Goal: Transaction & Acquisition: Purchase product/service

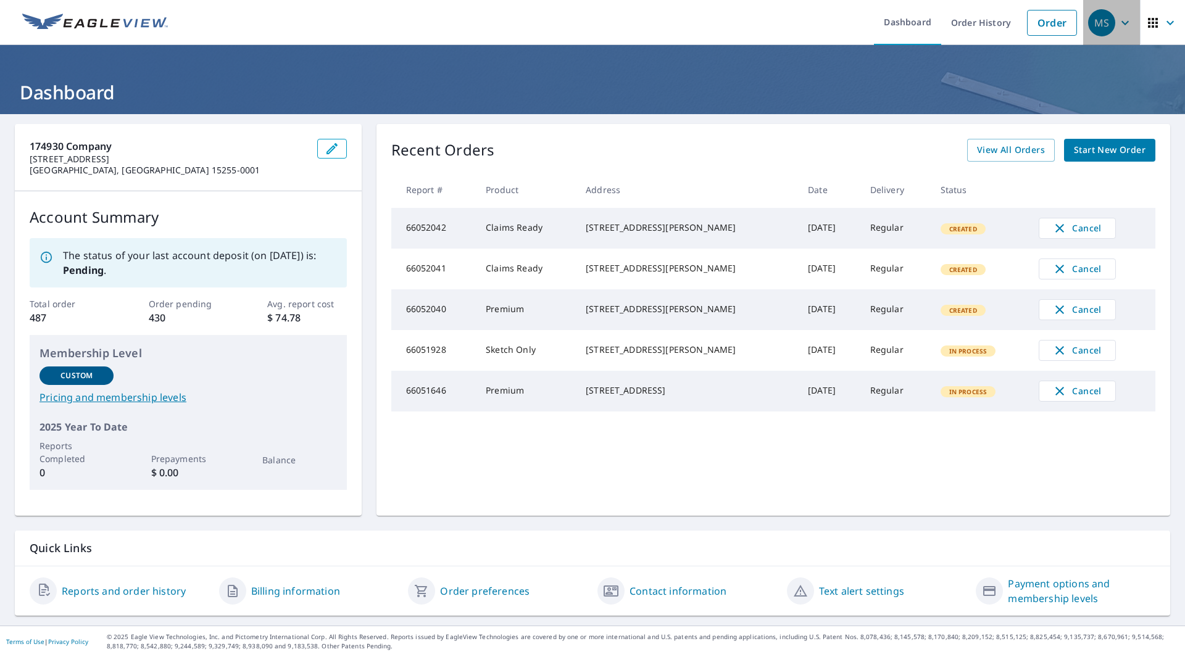
click at [1114, 30] on span "MS" at bounding box center [1111, 23] width 47 height 30
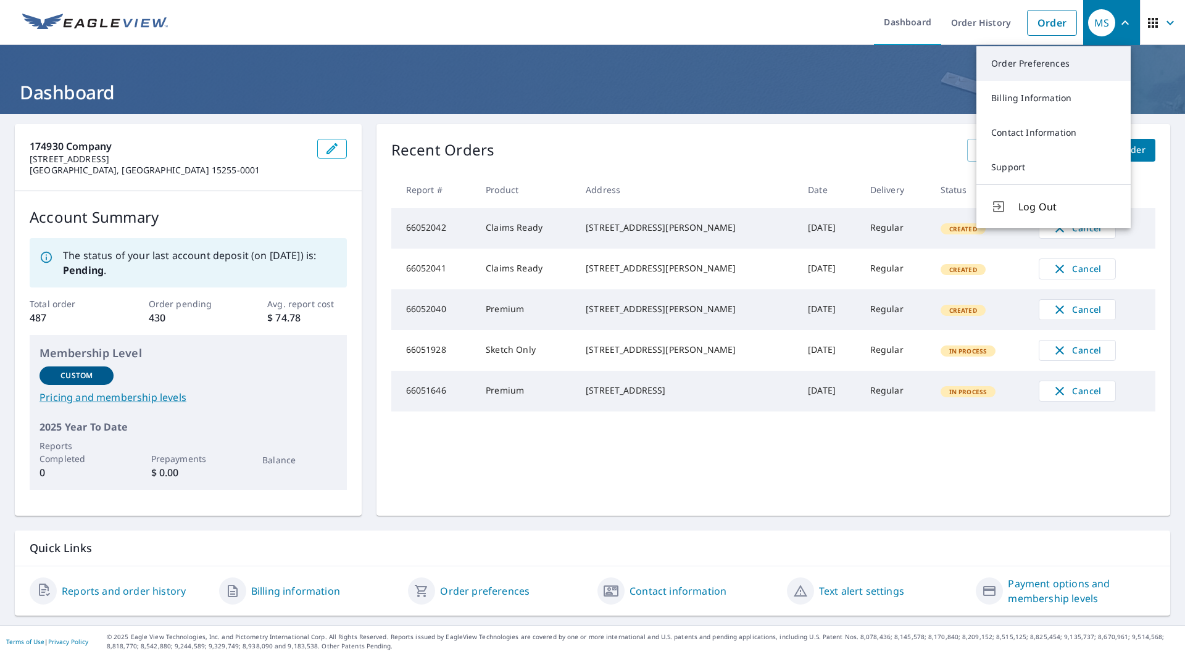
click at [1050, 65] on link "Order Preferences" at bounding box center [1053, 63] width 154 height 35
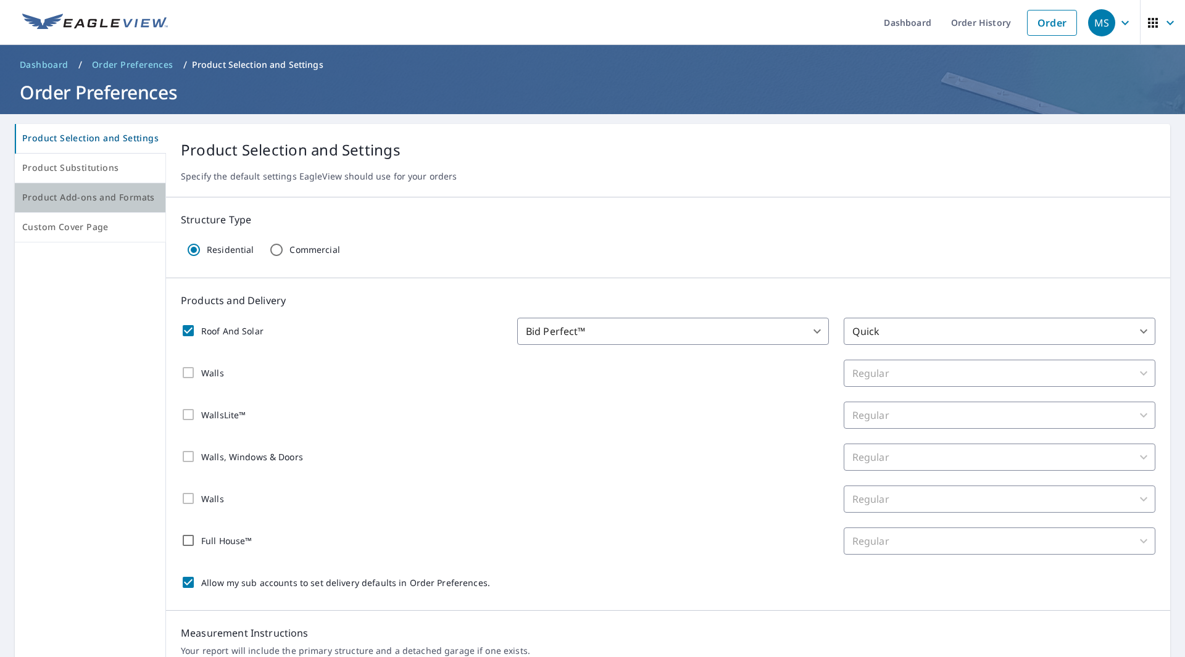
click at [118, 194] on span "Product Add-ons and Formats" at bounding box center [90, 197] width 136 height 15
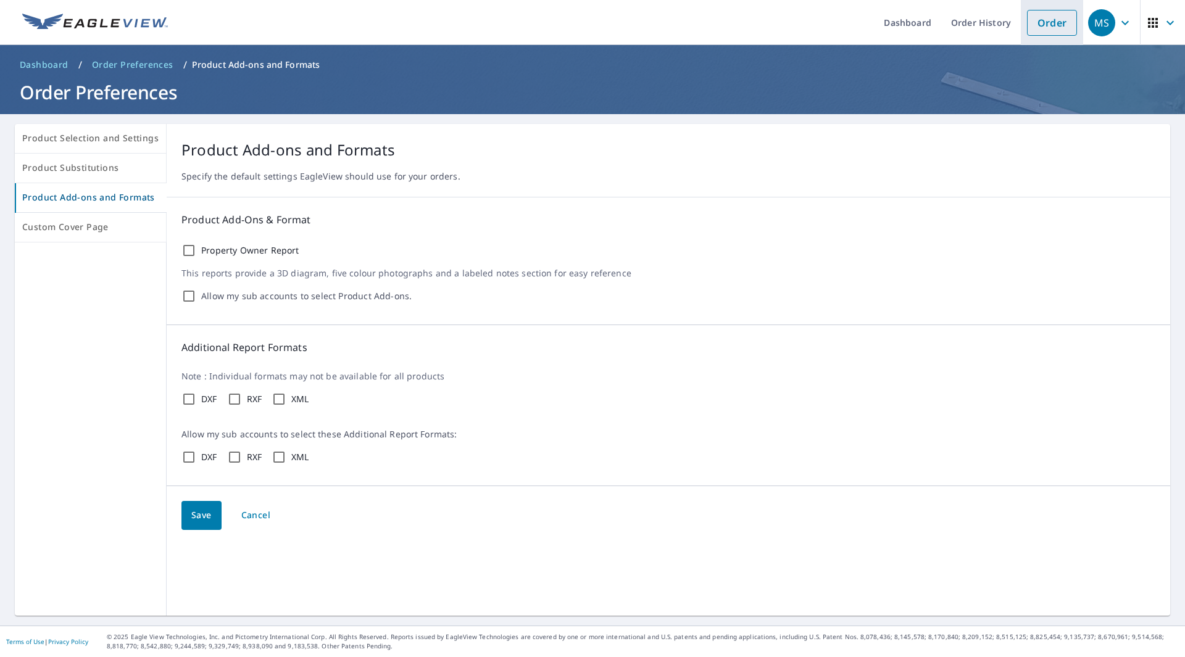
click at [1038, 22] on link "Order" at bounding box center [1052, 23] width 50 height 26
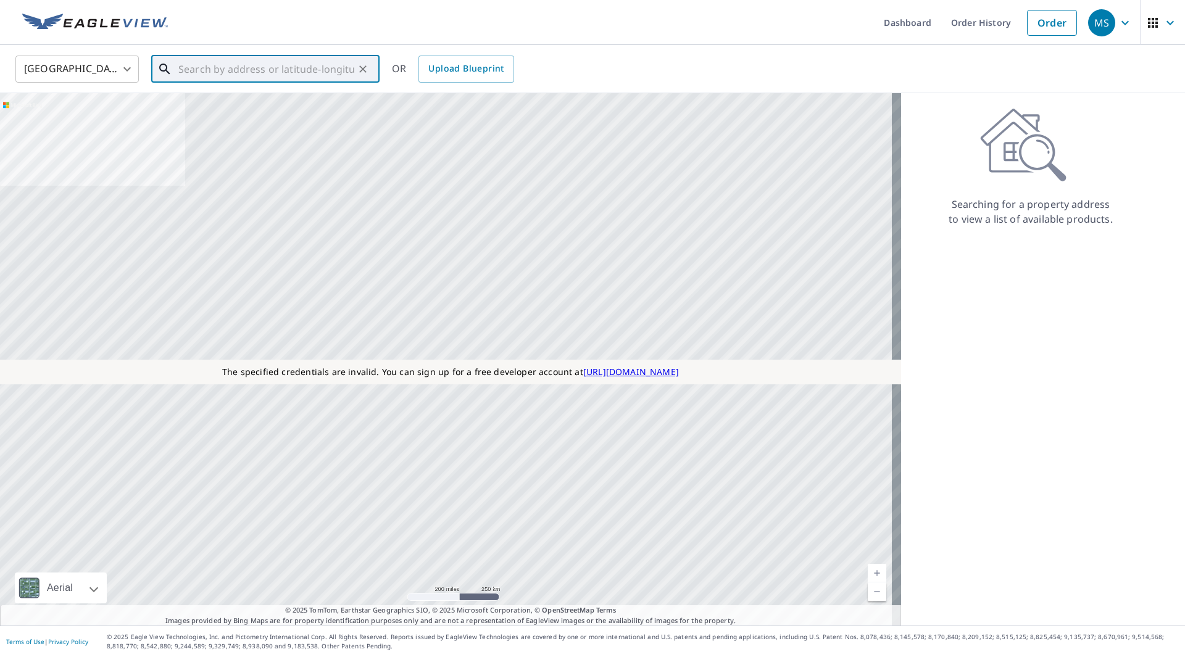
click at [254, 75] on input "text" at bounding box center [266, 69] width 176 height 35
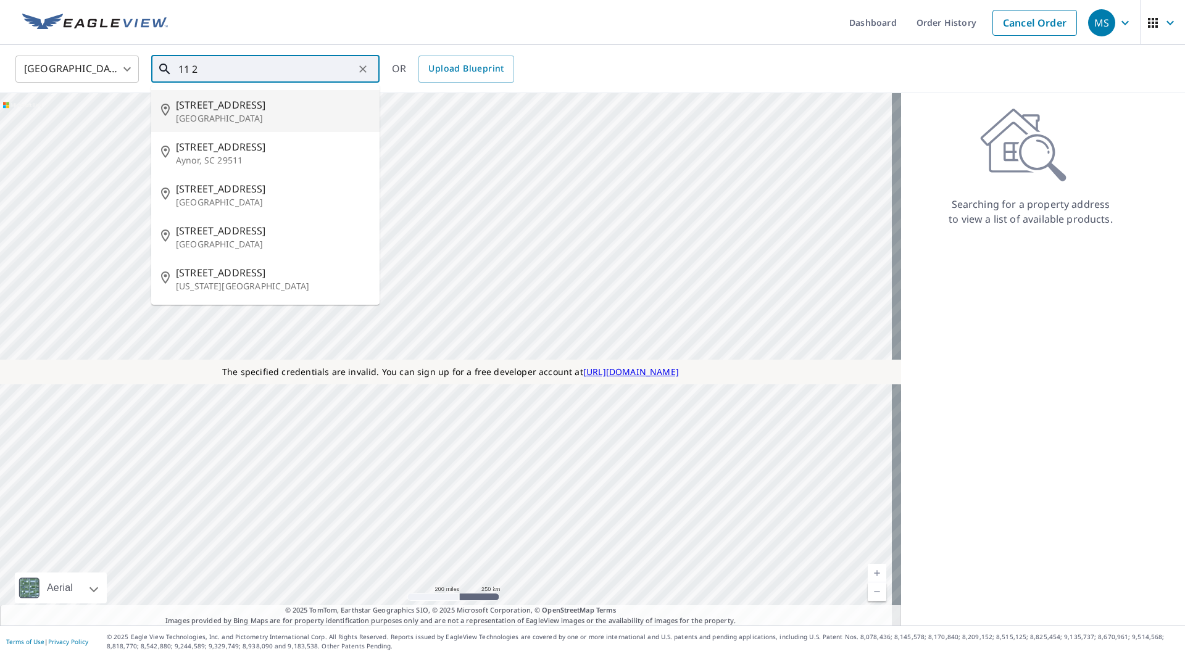
click at [239, 115] on p "[GEOGRAPHIC_DATA]" at bounding box center [273, 118] width 194 height 12
type input "[STREET_ADDRESS]"
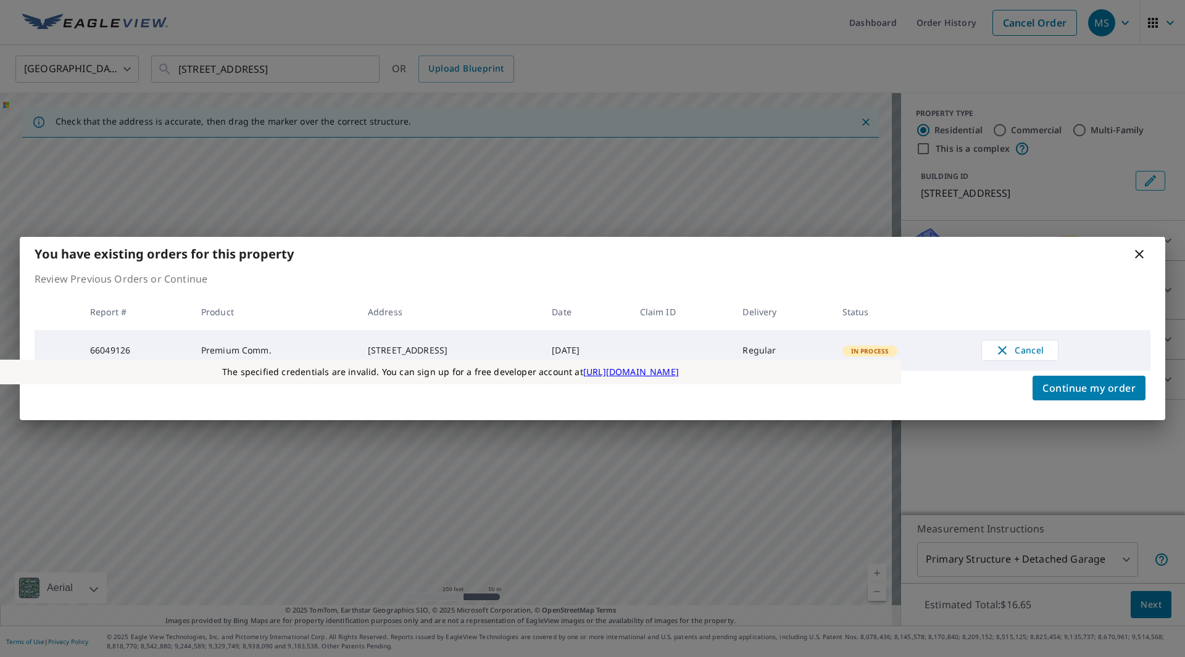
click at [990, 281] on p "Review Previous Orders or Continue" at bounding box center [593, 279] width 1116 height 15
click at [1139, 252] on icon at bounding box center [1139, 254] width 9 height 9
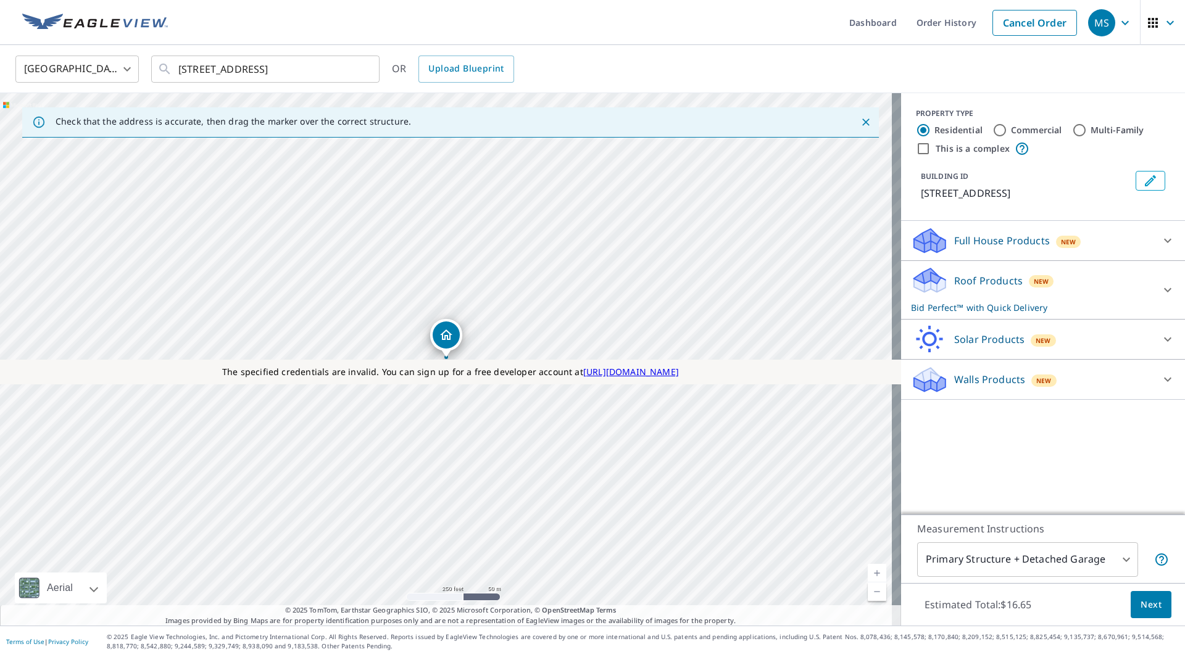
click at [990, 281] on p "Roof Products" at bounding box center [988, 280] width 68 height 15
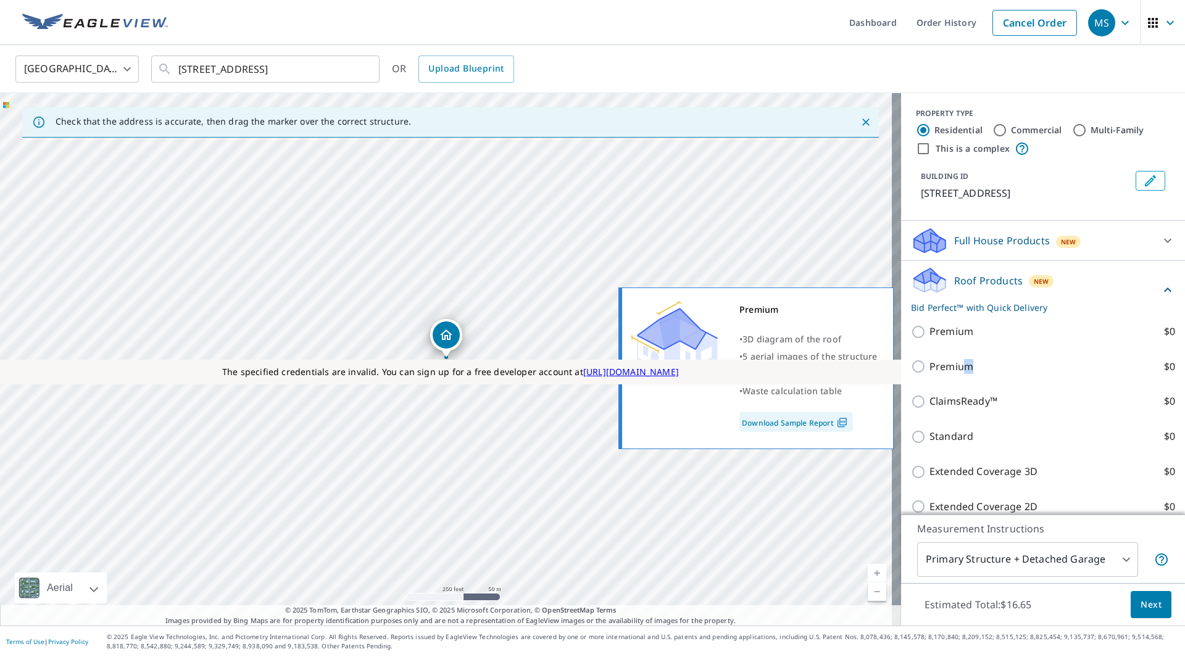
click at [958, 363] on p "Premium" at bounding box center [951, 366] width 44 height 15
click at [940, 364] on p "Premium" at bounding box center [951, 366] width 44 height 15
click at [929, 364] on input "Premium $0" at bounding box center [920, 366] width 19 height 15
checkbox input "true"
checkbox input "false"
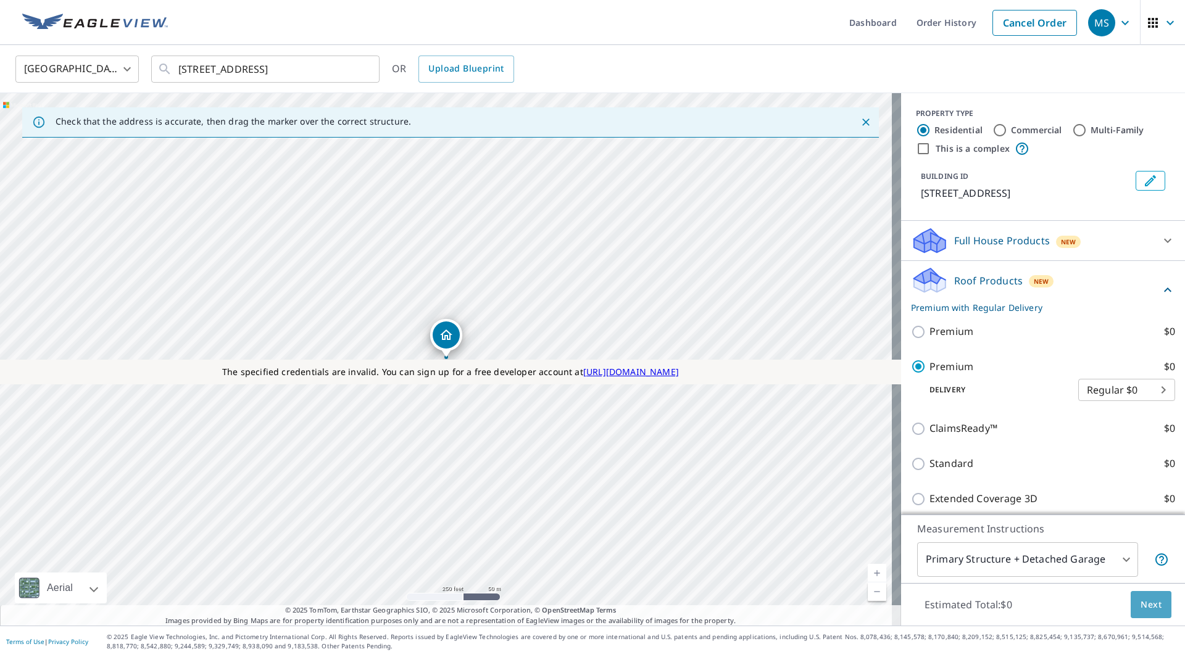
click at [1140, 605] on span "Next" at bounding box center [1150, 604] width 21 height 15
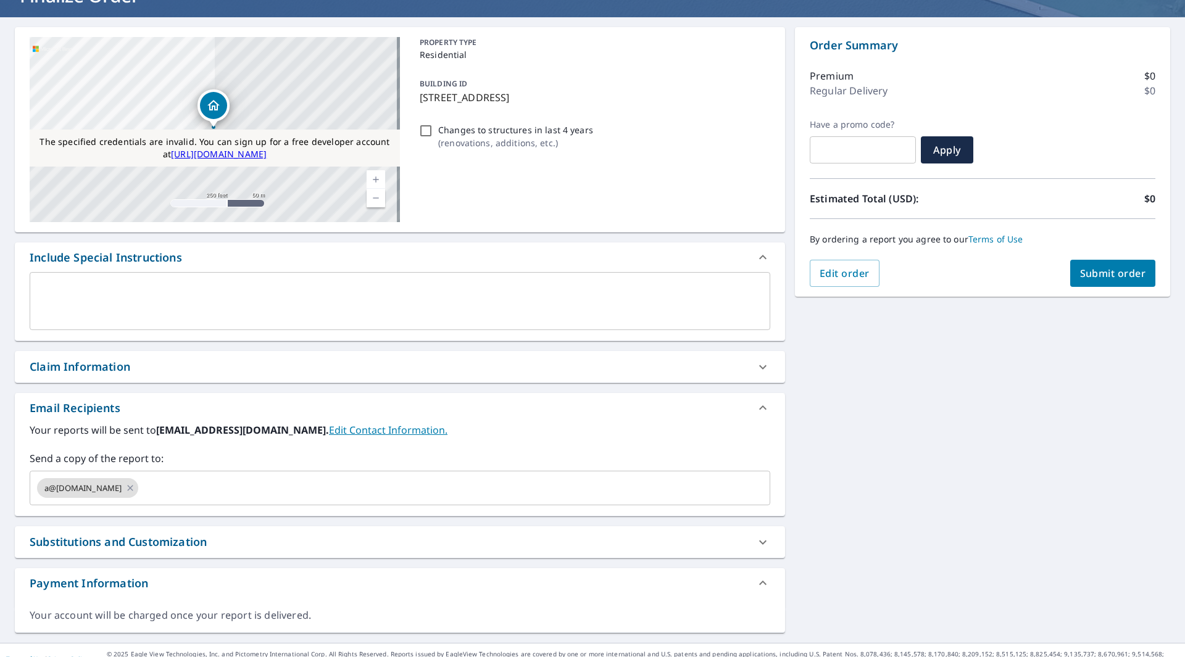
scroll to position [114, 0]
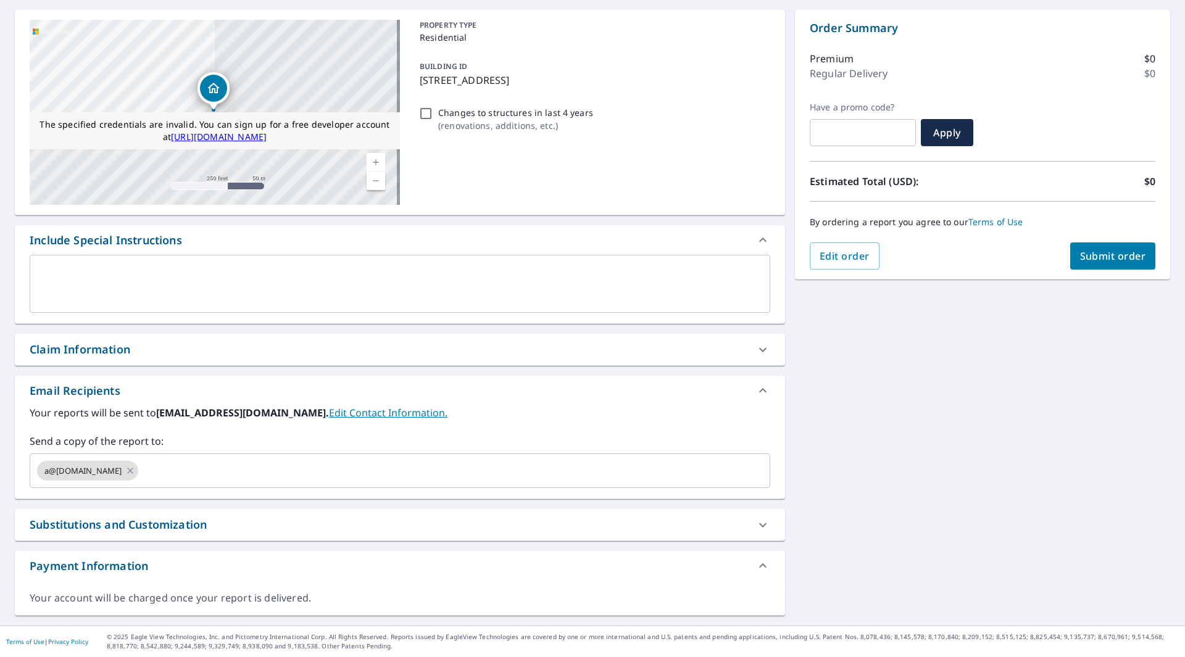
click at [748, 529] on div at bounding box center [763, 525] width 30 height 30
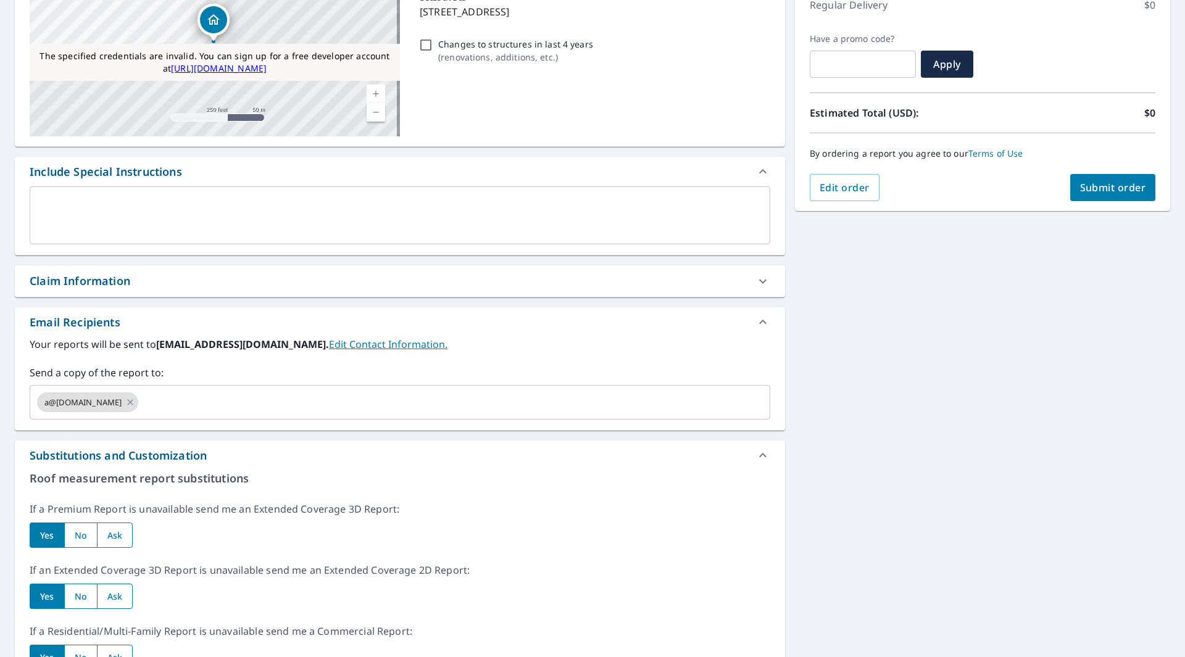
scroll to position [0, 0]
